Goal: Task Accomplishment & Management: Manage account settings

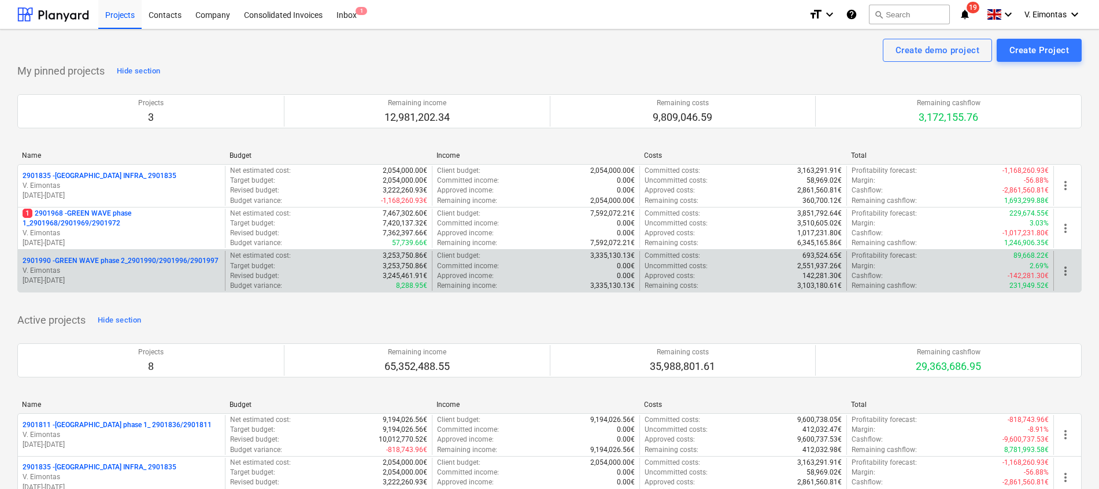
click at [124, 259] on p "2901990 - GREEN WAVE phase 2_2901990/2901996/2901997" at bounding box center [121, 261] width 196 height 10
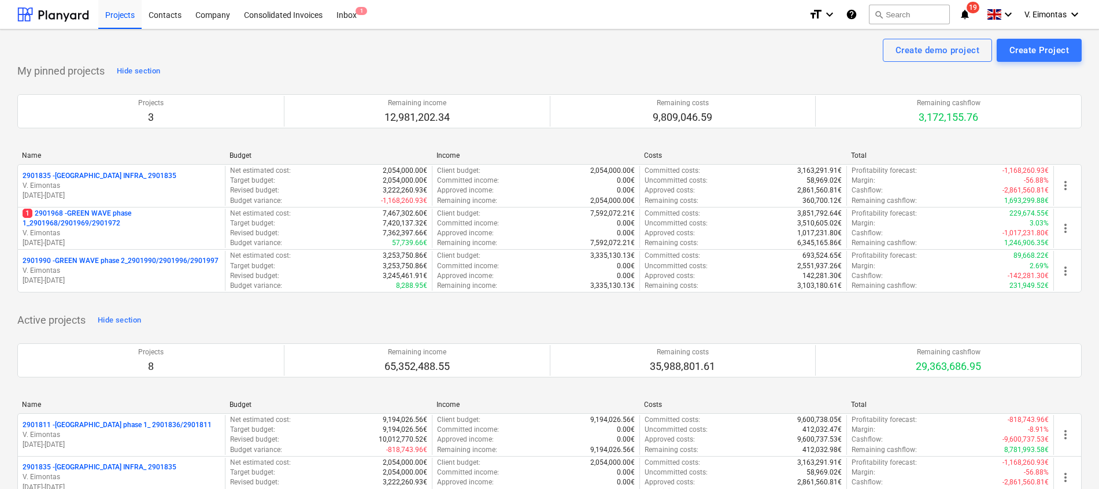
click at [92, 214] on p "1 2901968 - GREEN WAVE phase 1_2901968/2901969/2901972" at bounding box center [122, 219] width 198 height 20
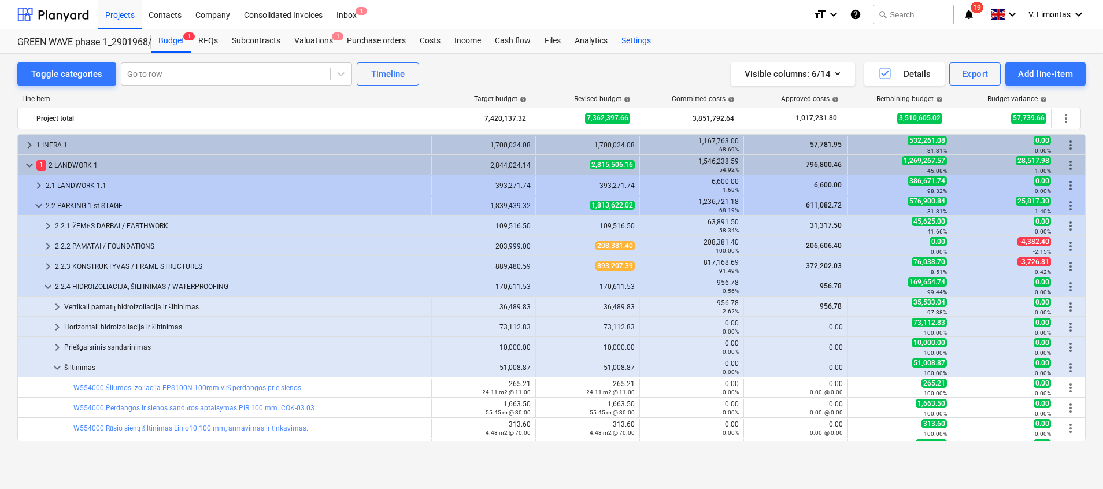
click at [646, 39] on div "Settings" at bounding box center [636, 40] width 43 height 23
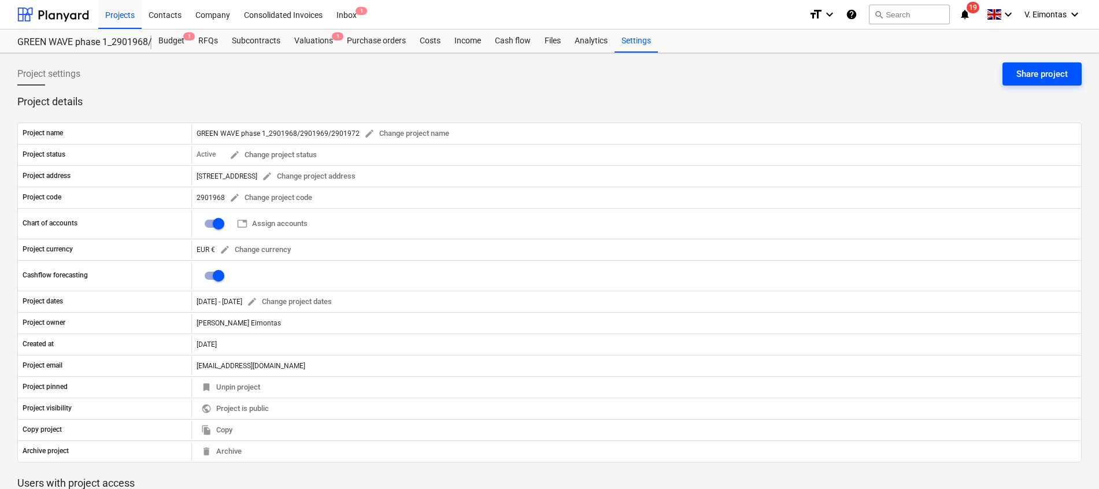
click at [1028, 79] on div "Share project" at bounding box center [1041, 73] width 51 height 15
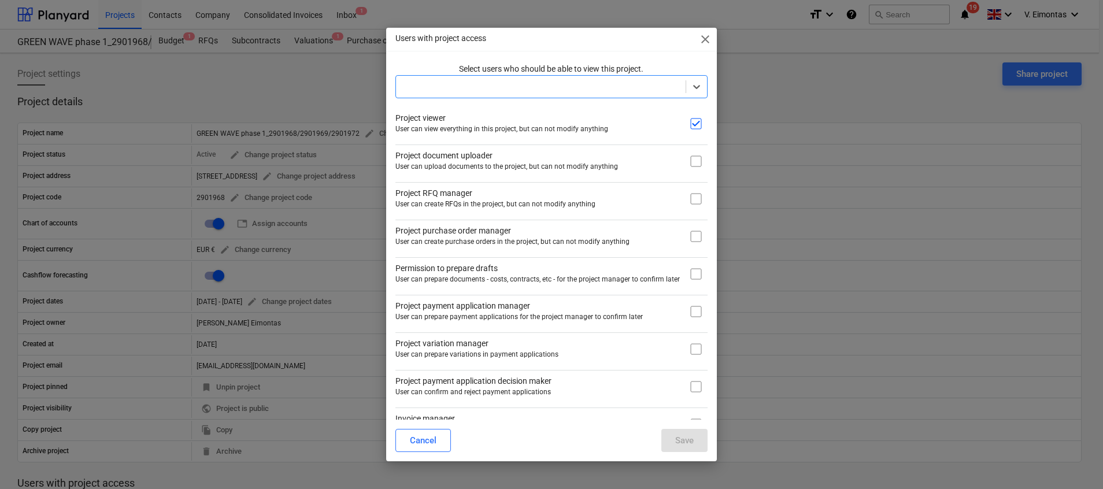
click at [687, 161] on input "checkbox" at bounding box center [696, 161] width 23 height 23
checkbox input "true"
click at [498, 83] on div at bounding box center [541, 87] width 278 height 12
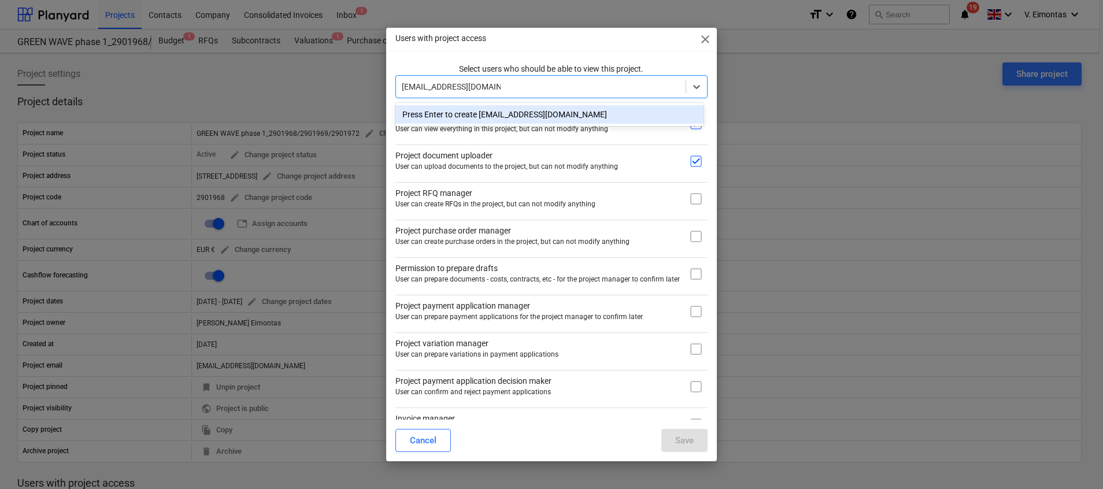
type input "[EMAIL_ADDRESS][DOMAIN_NAME]"
click at [504, 117] on div "Press Enter to create [EMAIL_ADDRESS][DOMAIN_NAME]" at bounding box center [549, 114] width 308 height 19
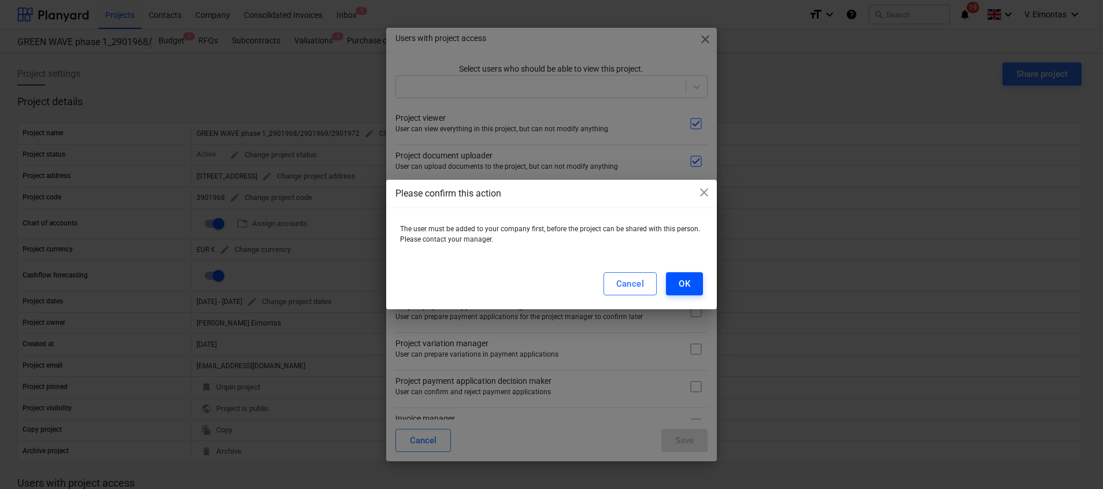
click at [674, 285] on button "OK" at bounding box center [684, 283] width 37 height 23
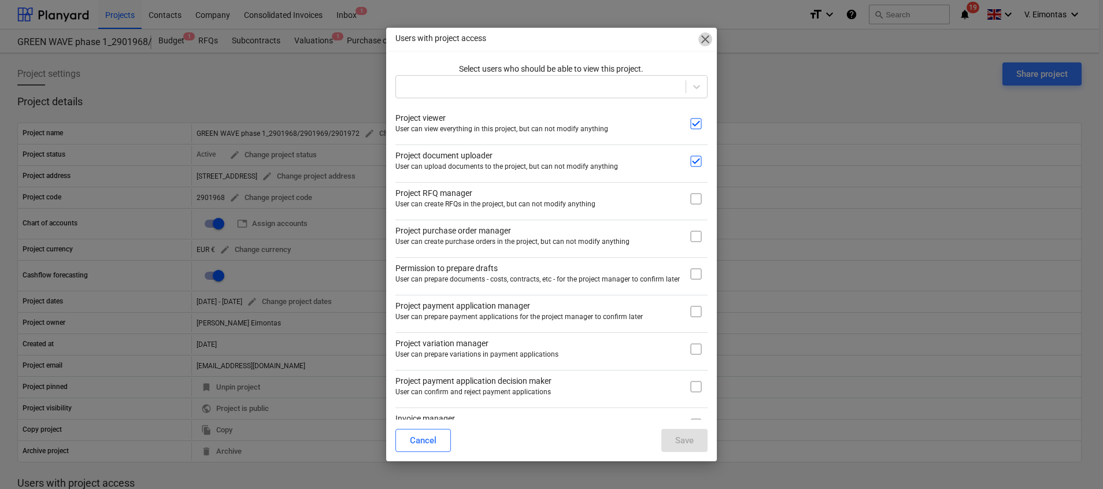
click at [704, 41] on span "close" at bounding box center [705, 39] width 14 height 14
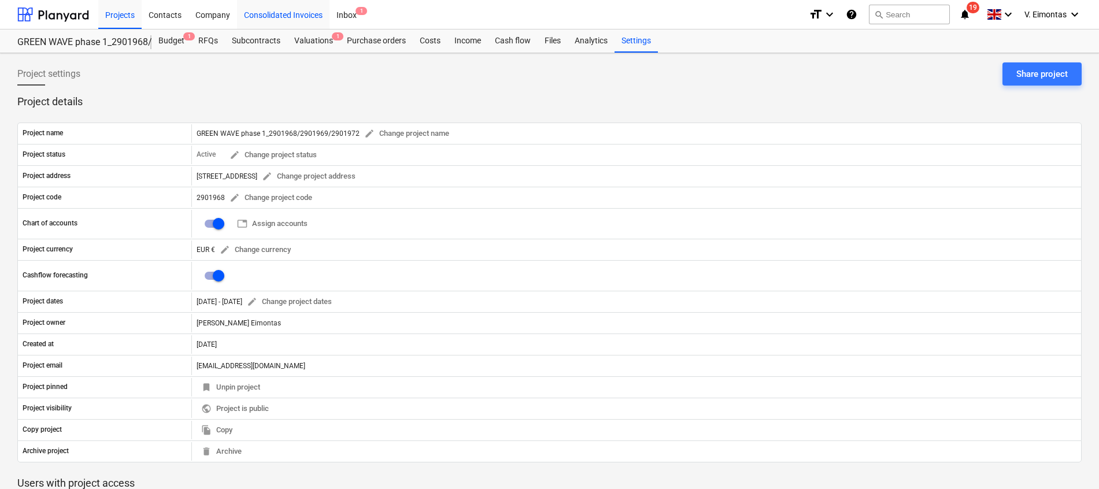
click at [248, 9] on div "Consolidated Invoices" at bounding box center [283, 13] width 93 height 29
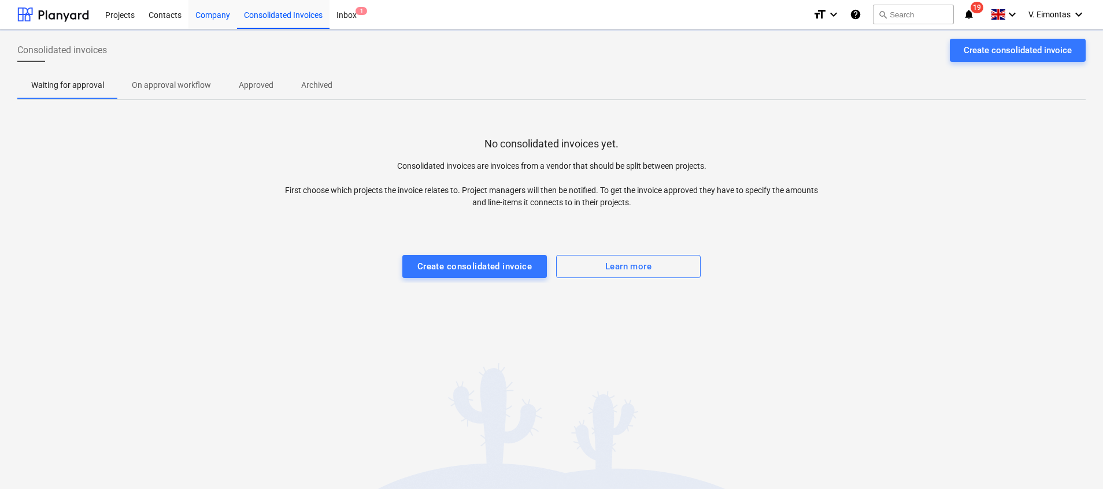
click at [211, 15] on div "Company" at bounding box center [212, 13] width 49 height 29
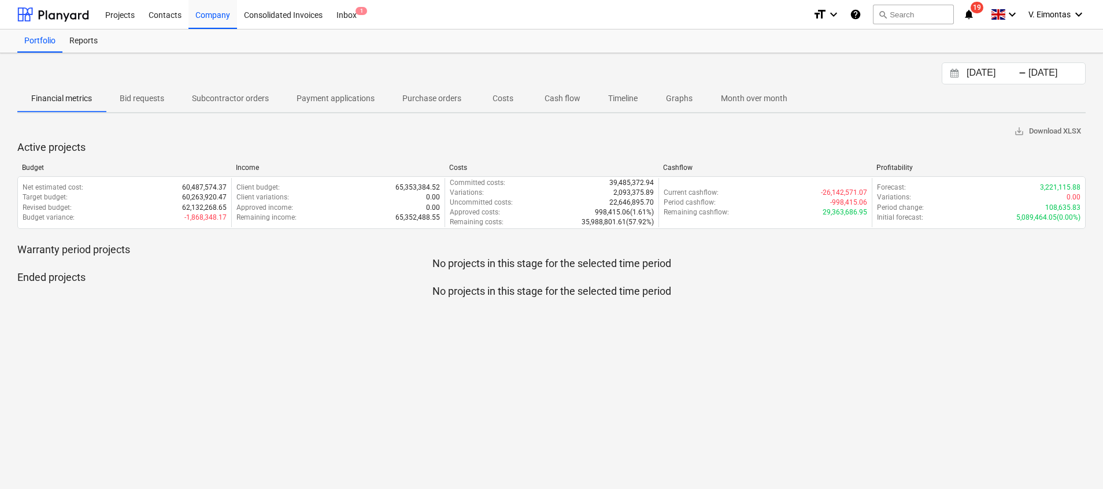
click at [176, 379] on div "[DATE] Press the down arrow key to interact with the calendar and select a date…" at bounding box center [551, 271] width 1103 height 436
click at [62, 14] on div at bounding box center [53, 14] width 72 height 29
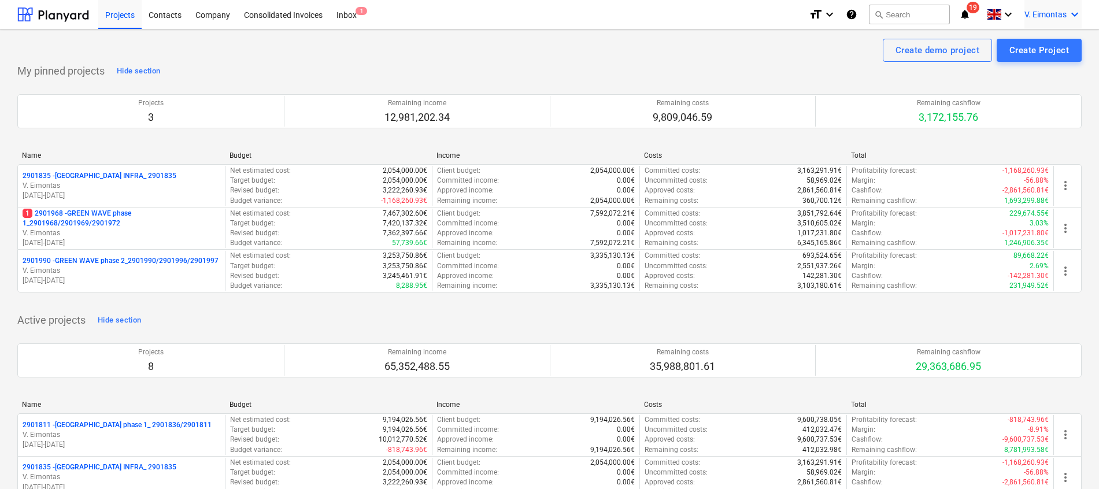
click at [1066, 11] on span "V. Eimontas" at bounding box center [1046, 14] width 42 height 9
click at [1050, 47] on div "Settings" at bounding box center [1046, 45] width 69 height 19
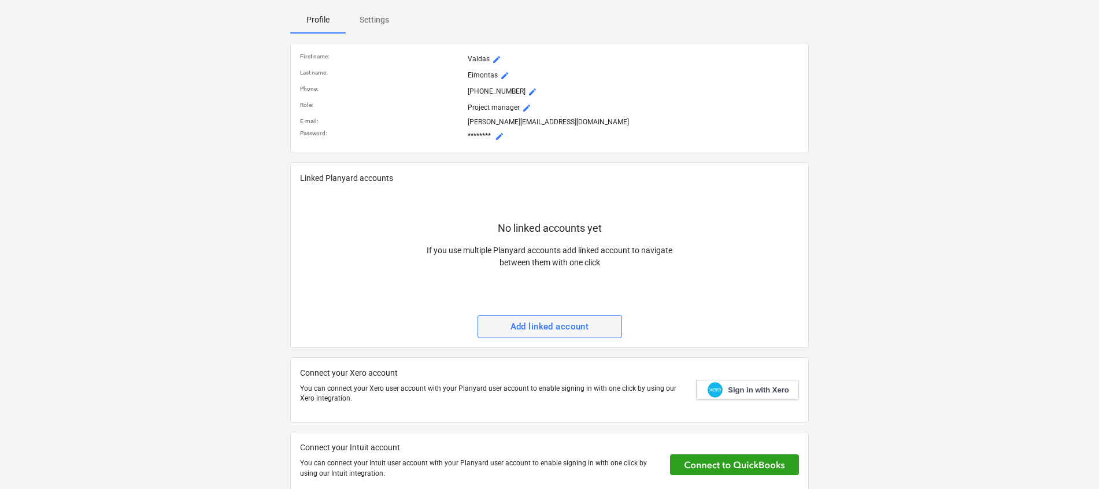
scroll to position [210, 0]
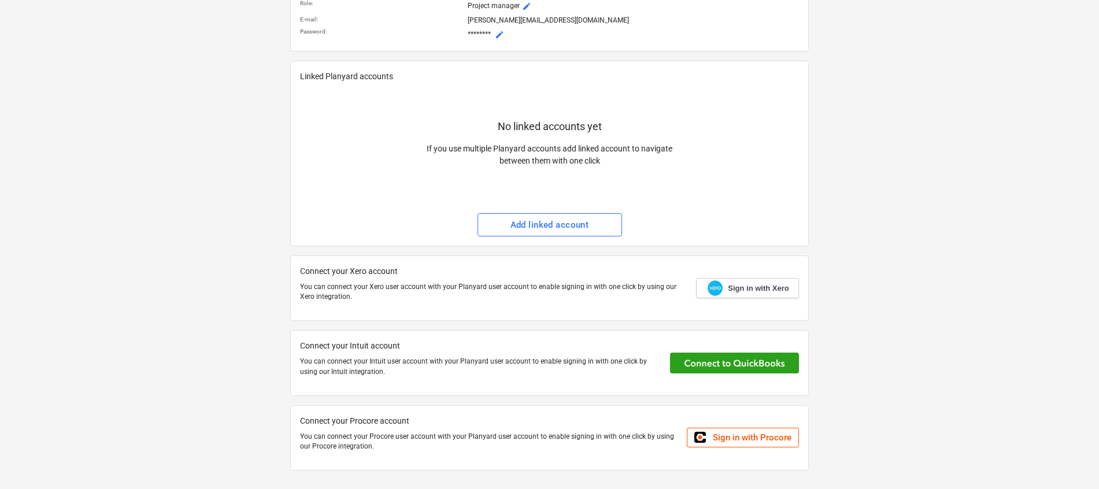
drag, startPoint x: 72, startPoint y: 279, endPoint x: 95, endPoint y: 252, distance: 34.9
click at [72, 279] on div "[PERSON_NAME] UAB Bonava Lietuva Project manager Profile Settings First name : …" at bounding box center [550, 154] width 1074 height 660
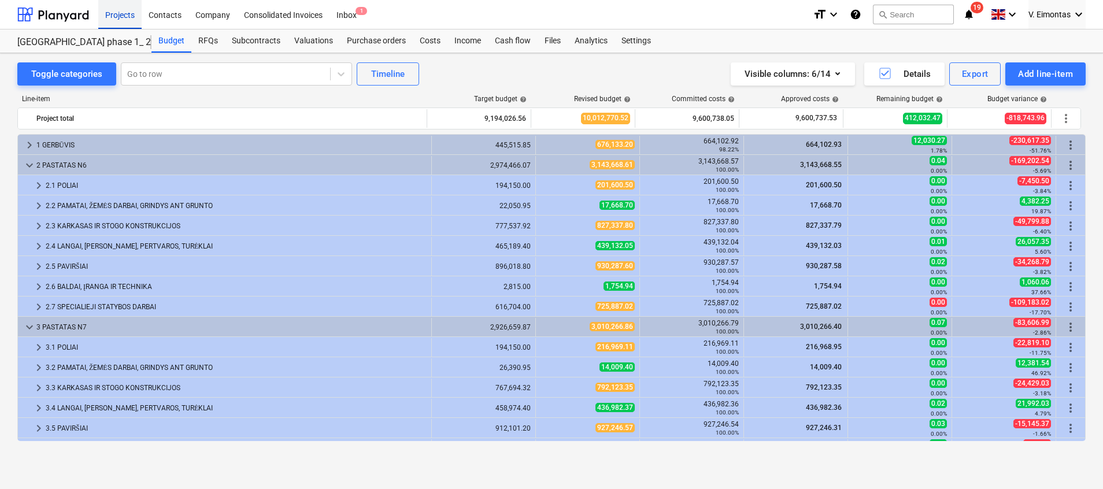
click at [119, 21] on div "Projects" at bounding box center [119, 13] width 43 height 29
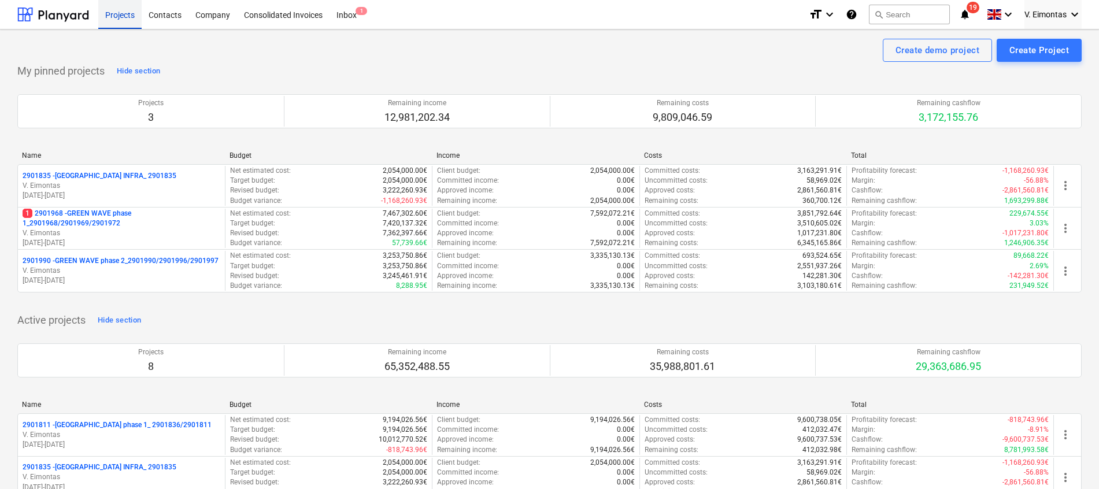
drag, startPoint x: 120, startPoint y: 28, endPoint x: 120, endPoint y: 4, distance: 23.7
click at [120, 28] on div "Projects" at bounding box center [119, 13] width 43 height 29
